Goal: Transaction & Acquisition: Book appointment/travel/reservation

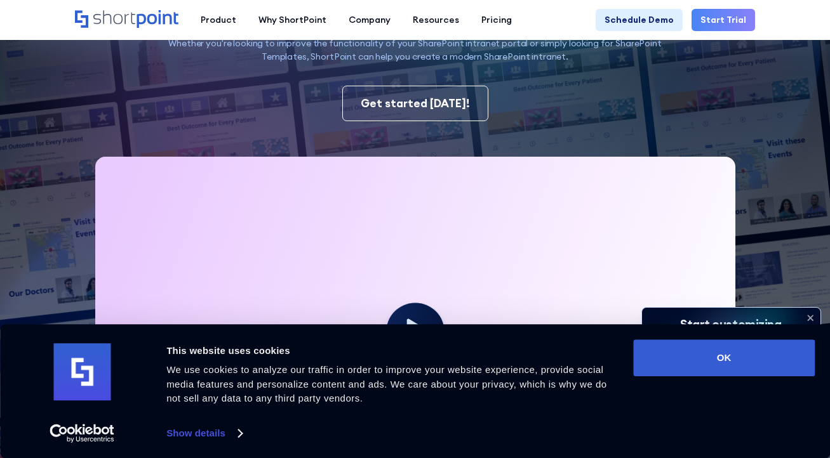
scroll to position [127, 0]
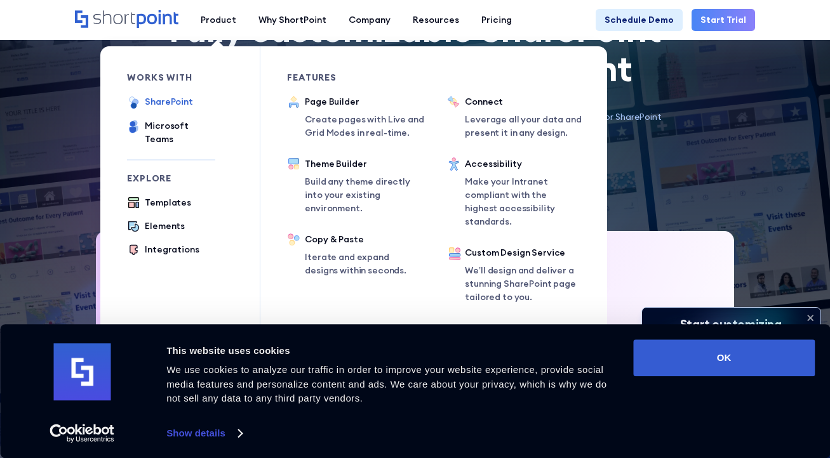
click at [164, 103] on div "SharePoint" at bounding box center [169, 101] width 48 height 13
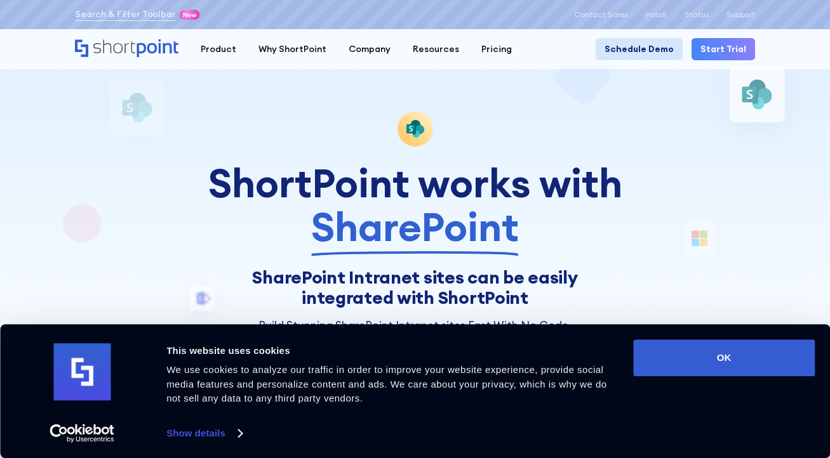
click at [628, 46] on link "Schedule Demo" at bounding box center [639, 49] width 87 height 22
